Goal: Check status: Check status

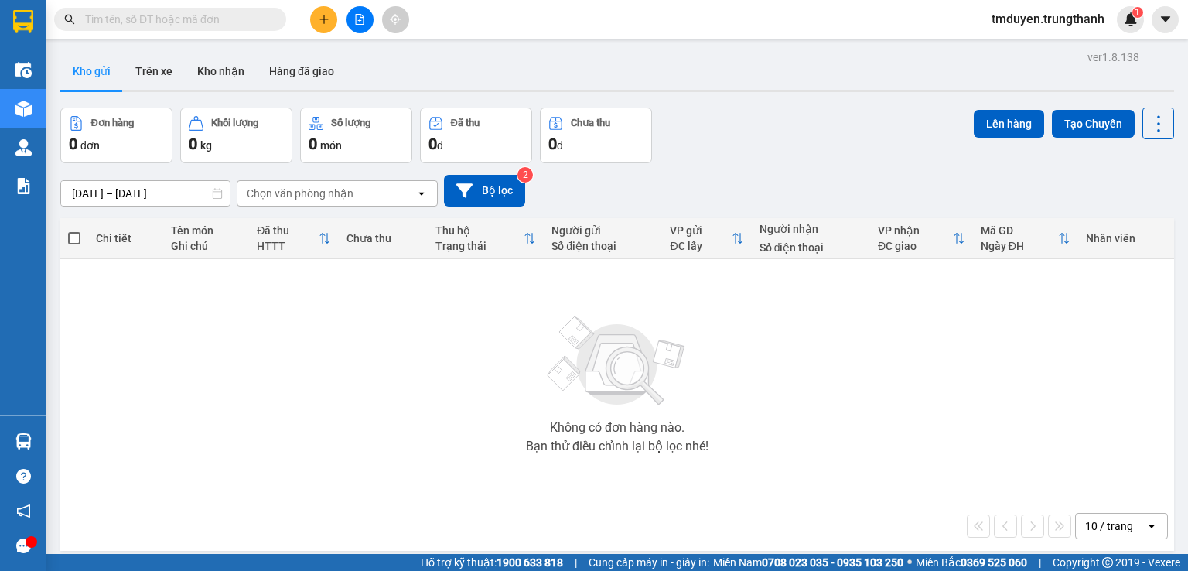
click at [238, 19] on input "text" at bounding box center [176, 19] width 182 height 17
paste input "0823471188"
type input "0823471188"
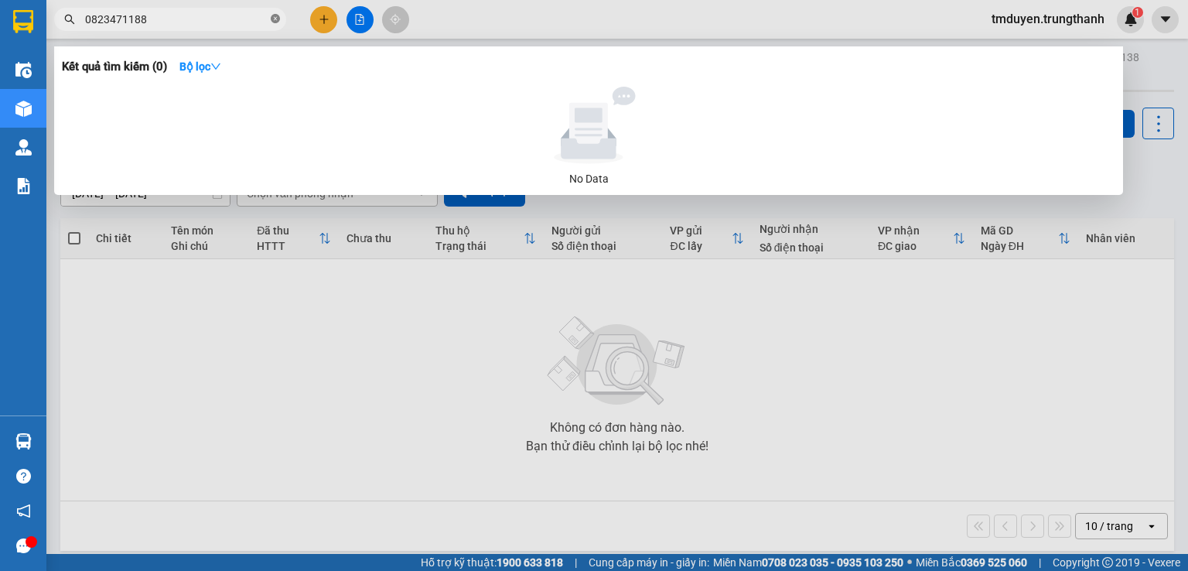
click at [278, 22] on icon "close-circle" at bounding box center [275, 18] width 9 height 9
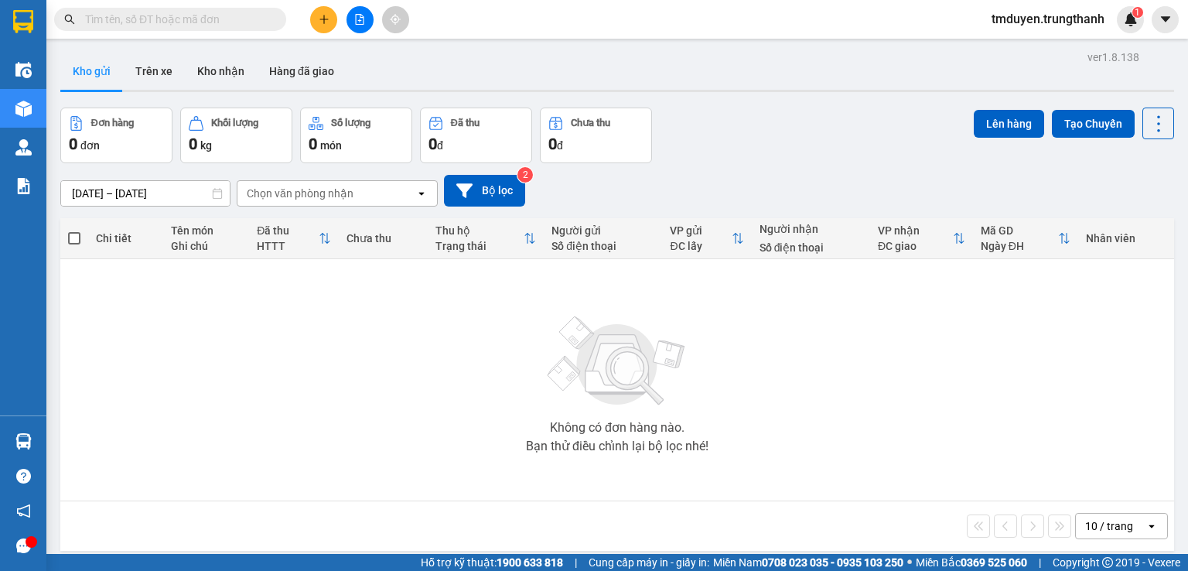
click at [172, 26] on input "text" at bounding box center [176, 19] width 182 height 17
click at [152, 21] on input "text" at bounding box center [176, 19] width 182 height 17
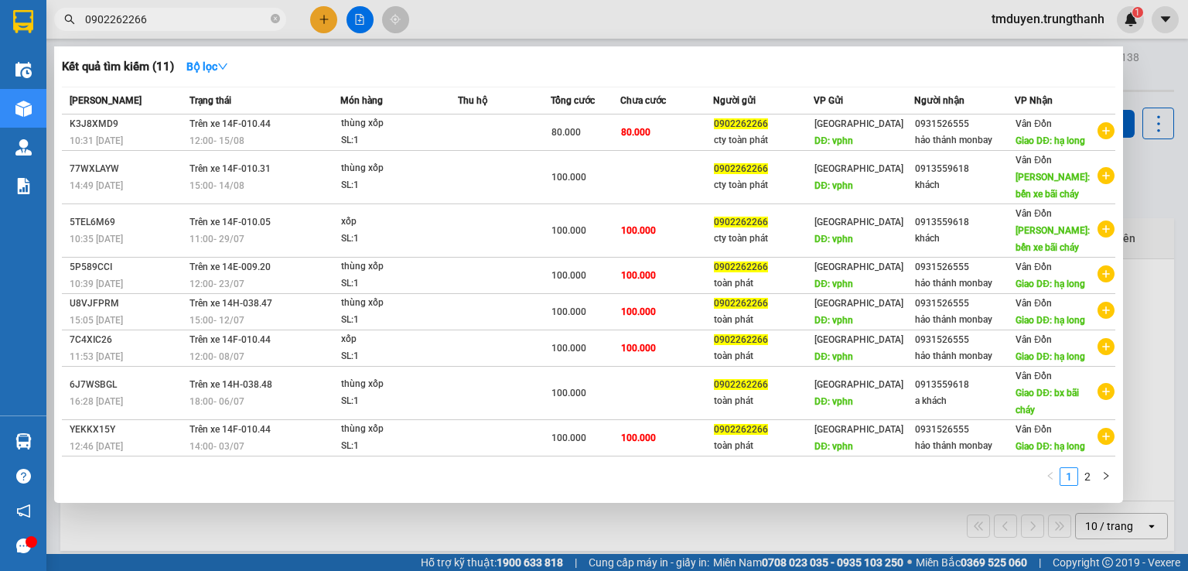
type input "0902262266"
click at [273, 19] on icon "close-circle" at bounding box center [275, 18] width 9 height 9
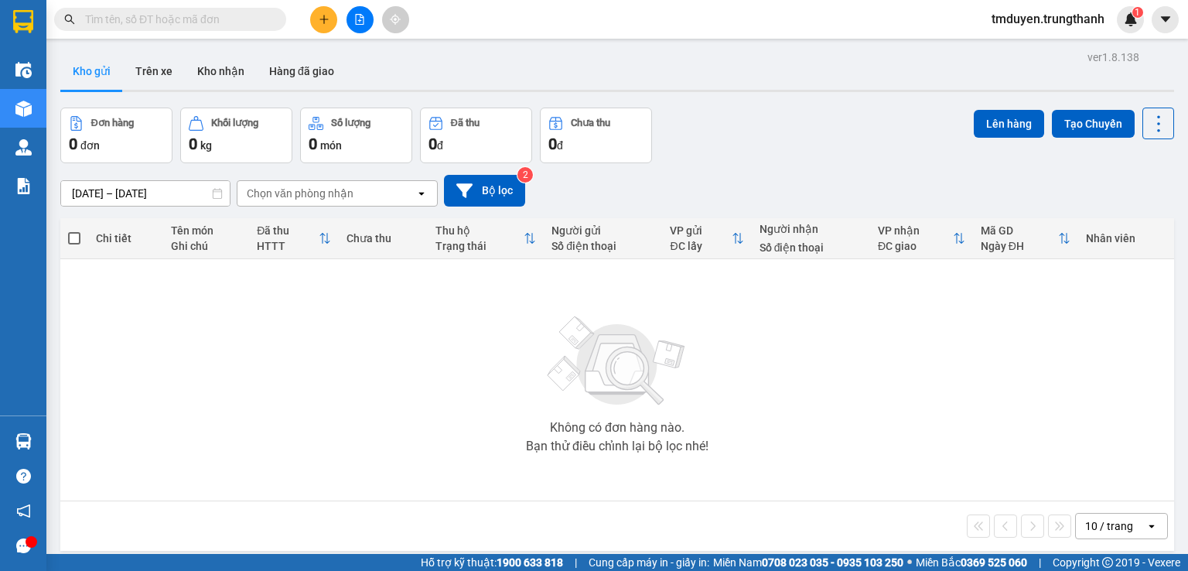
click at [194, 19] on input "text" at bounding box center [176, 19] width 182 height 17
click at [191, 16] on input "text" at bounding box center [176, 19] width 182 height 17
click at [234, 94] on div "ver 1.8.138 Kho gửi Trên xe Kho nhận Hàng đã giao Đơn hàng 0 đơn Khối lượng 0 k…" at bounding box center [617, 331] width 1126 height 571
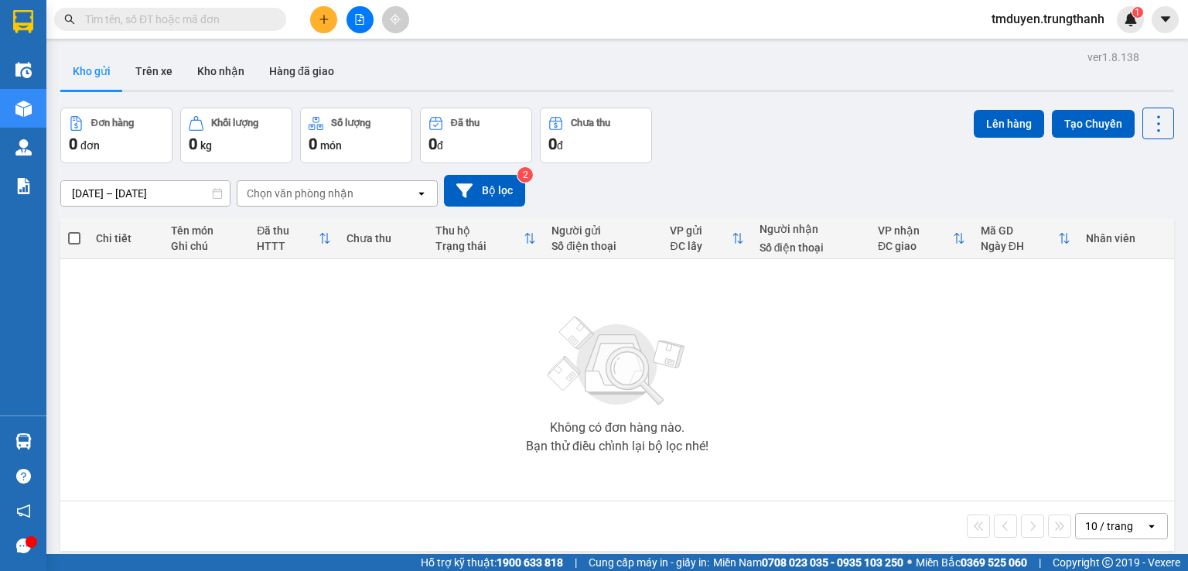
click at [231, 94] on div "ver 1.8.138 Kho gửi Trên xe Kho nhận Hàng đã giao Đơn hàng 0 đơn Khối lượng 0 k…" at bounding box center [617, 331] width 1126 height 571
click at [234, 17] on input "text" at bounding box center [176, 19] width 182 height 17
click at [226, 26] on input "text" at bounding box center [176, 19] width 182 height 17
click at [189, 19] on input "text" at bounding box center [176, 19] width 182 height 17
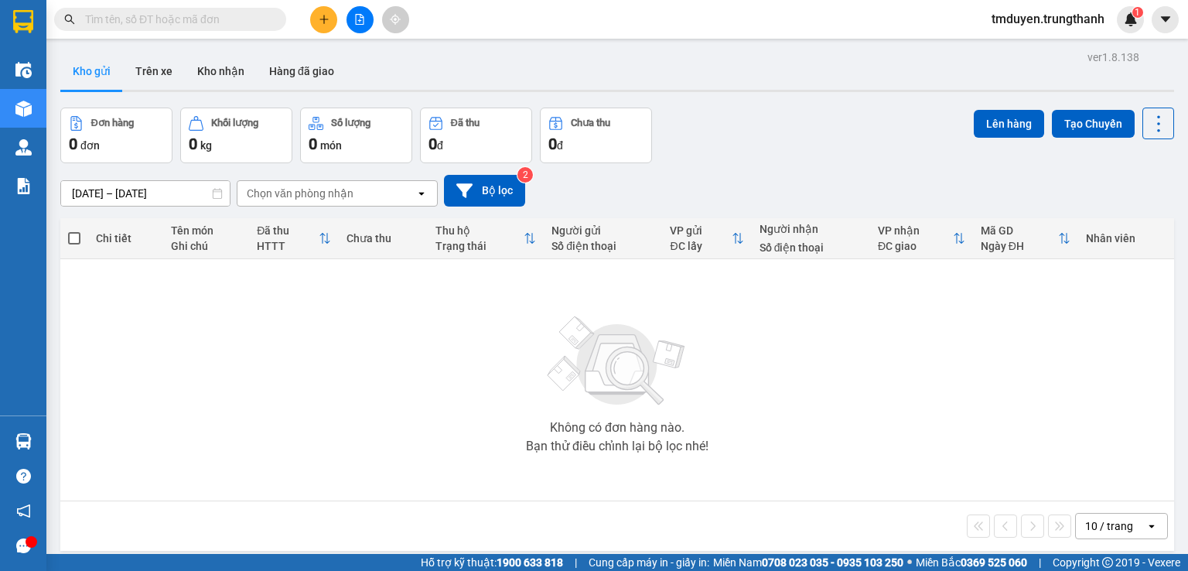
click at [189, 19] on input "text" at bounding box center [176, 19] width 182 height 17
click at [136, 75] on button "Trên xe" at bounding box center [154, 71] width 62 height 37
